Goal: Find contact information: Find contact information

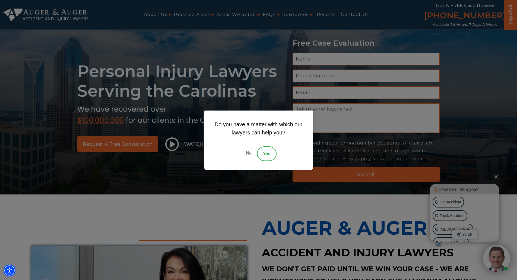
click at [249, 151] on link "No" at bounding box center [248, 153] width 16 height 15
